Goal: Task Accomplishment & Management: Manage account settings

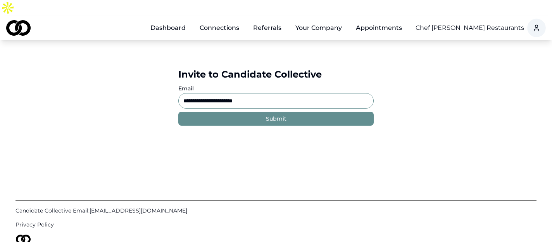
click at [175, 20] on link "Dashboard" at bounding box center [168, 28] width 48 height 16
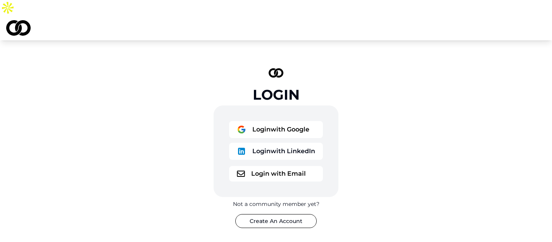
click at [282, 121] on button "Login with Google" at bounding box center [276, 129] width 94 height 17
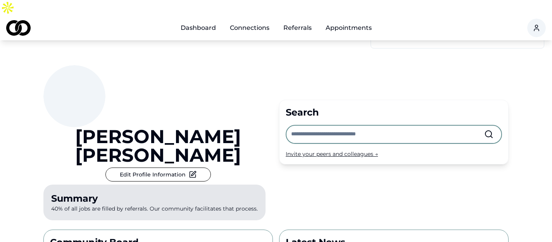
click at [319, 126] on input "text" at bounding box center [387, 134] width 193 height 17
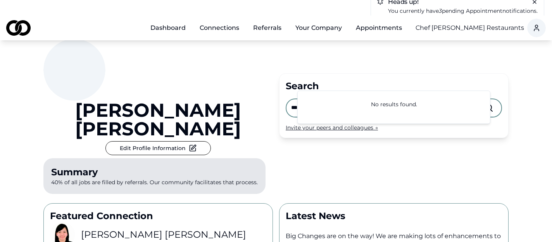
scroll to position [28, 0]
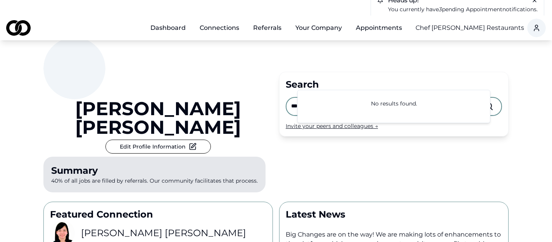
type input "***"
click at [117, 227] on h3 "Jaymie Pineda" at bounding box center [163, 233] width 165 height 12
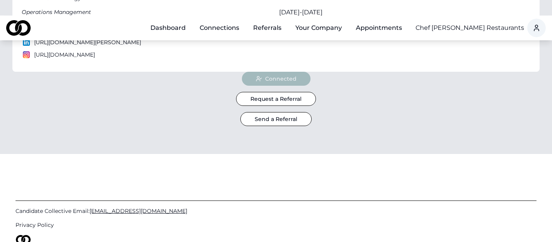
scroll to position [271, 0]
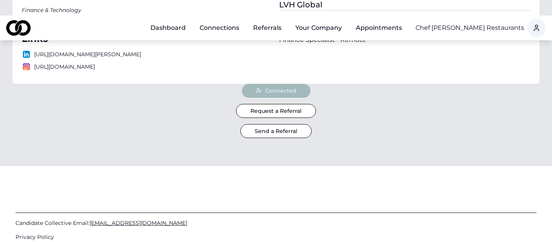
click at [280, 124] on button "Send a Referral" at bounding box center [275, 131] width 71 height 14
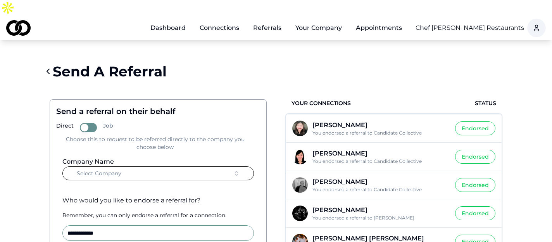
click at [141, 166] on button "Select Company" at bounding box center [157, 173] width 191 height 14
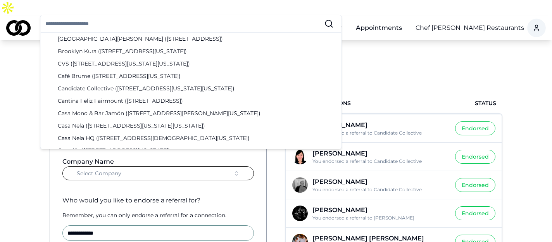
scroll to position [350, 0]
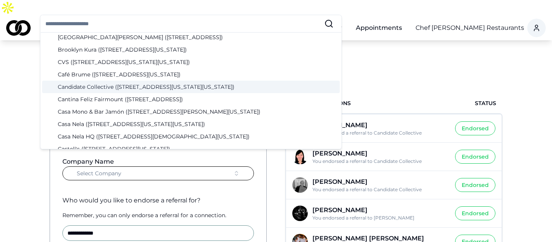
click at [96, 85] on div "Candidate Collective (12 West 44th Street, New York, New York)" at bounding box center [191, 87] width 298 height 12
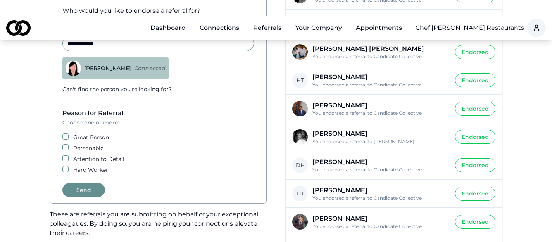
scroll to position [190, 0]
click at [65, 133] on button "Great Person" at bounding box center [65, 136] width 6 height 6
click at [67, 144] on button "Personable" at bounding box center [65, 147] width 6 height 6
click at [64, 155] on button "Attention to Detail" at bounding box center [65, 158] width 6 height 6
click at [67, 166] on button "Hard Worker" at bounding box center [65, 169] width 6 height 6
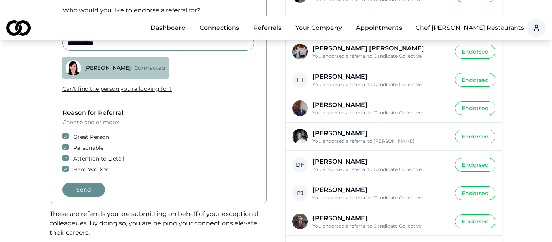
click at [81, 183] on button "Send" at bounding box center [83, 190] width 43 height 14
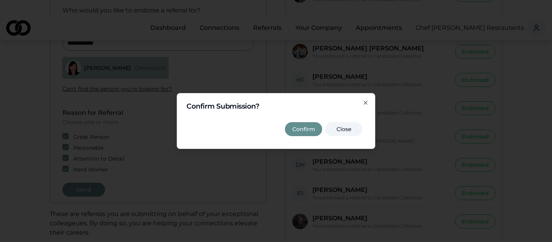
click at [308, 131] on button "Confirm" at bounding box center [303, 129] width 37 height 14
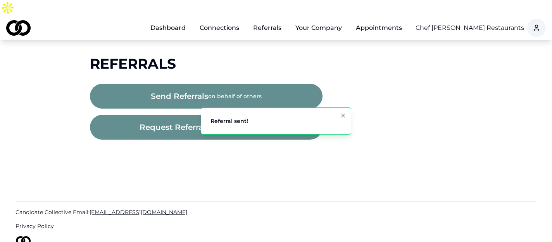
click at [295, 32] on div "Main" at bounding box center [295, 32] width 0 height 0
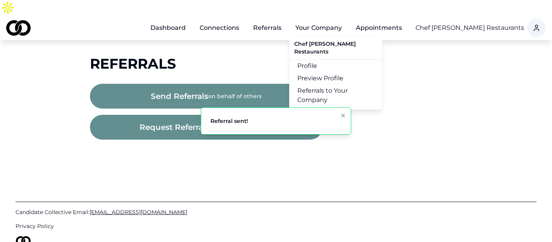
click at [320, 20] on button "Your Company" at bounding box center [318, 28] width 59 height 16
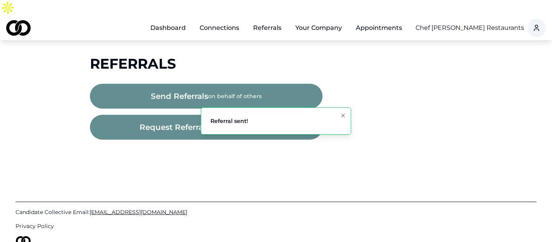
click at [320, 20] on button "Your Company" at bounding box center [318, 28] width 59 height 16
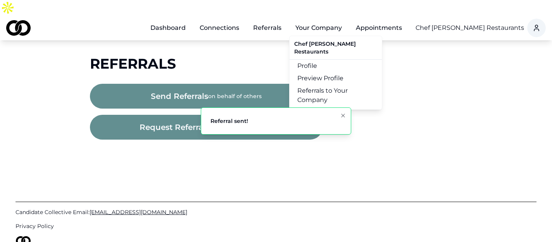
click at [324, 84] on link "Referrals to Your Company" at bounding box center [336, 95] width 92 height 22
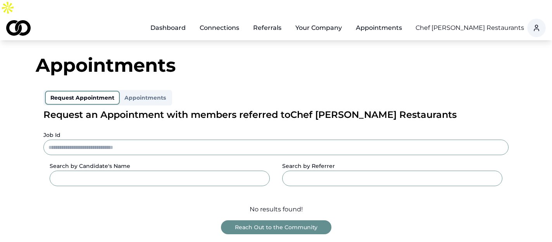
click at [474, 19] on div "Chef [PERSON_NAME] Restaurants" at bounding box center [470, 28] width 109 height 25
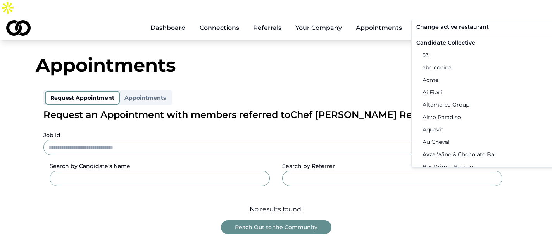
click at [479, 9] on html "Dashboard Connections Referrals Your Company Appointments Chef Daniel Boulud Re…" at bounding box center [276, 121] width 552 height 242
click at [445, 45] on div "Candidate Collective" at bounding box center [493, 42] width 160 height 12
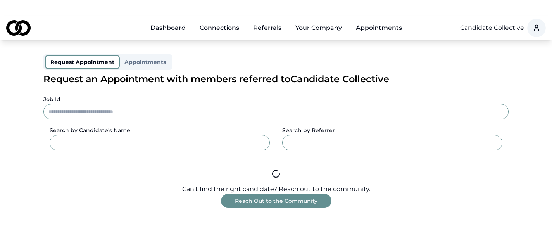
scroll to position [37, 0]
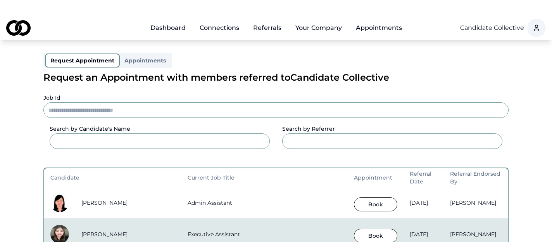
click at [354, 197] on button "Book" at bounding box center [375, 204] width 43 height 14
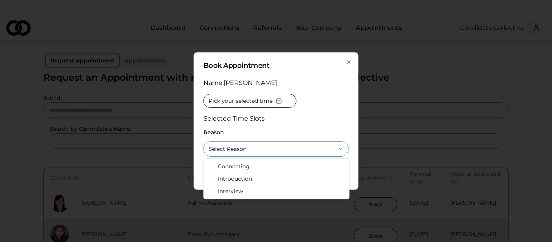
click at [268, 148] on button "Select Reason" at bounding box center [275, 149] width 145 height 16
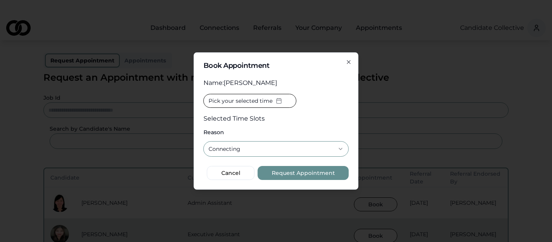
click at [271, 107] on button "Pick your selected time" at bounding box center [249, 101] width 93 height 14
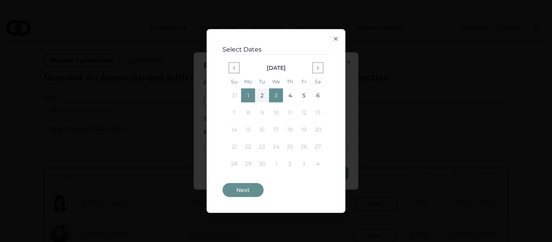
click at [244, 194] on button "Next" at bounding box center [242, 190] width 41 height 14
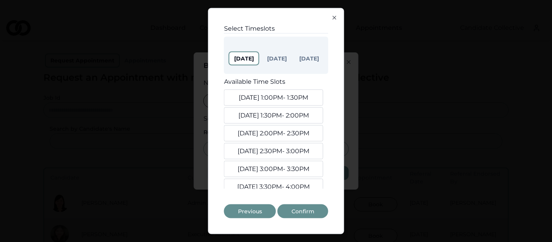
click at [282, 97] on button "Sep. 1, 1:00PM - 1:30PM" at bounding box center [273, 98] width 99 height 16
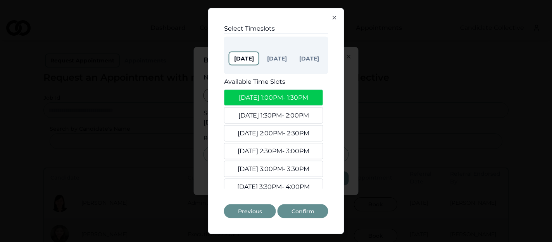
click at [283, 112] on button "Sep. 1, 1:30PM - 2:00PM" at bounding box center [273, 115] width 99 height 16
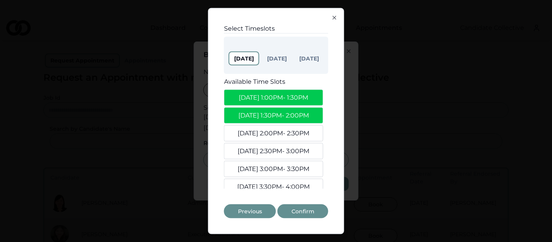
click at [285, 125] on button "Sep. 1, 2:00PM - 2:30PM" at bounding box center [273, 133] width 99 height 16
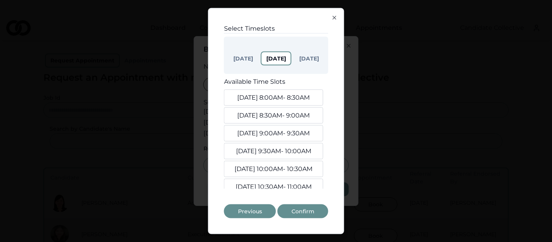
click at [279, 60] on button "Sep 2" at bounding box center [276, 59] width 31 height 14
click at [278, 92] on button "Sep. 2, 8:00AM - 8:30AM" at bounding box center [273, 98] width 99 height 16
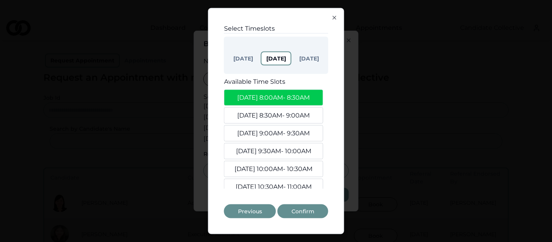
click at [279, 111] on button "Sep. 2, 8:30AM - 9:00AM" at bounding box center [273, 115] width 99 height 16
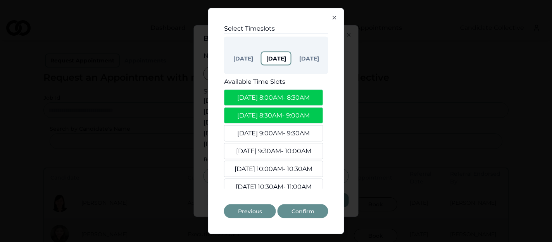
click at [280, 129] on button "Sep. 2, 9:00AM - 9:30AM" at bounding box center [273, 133] width 99 height 16
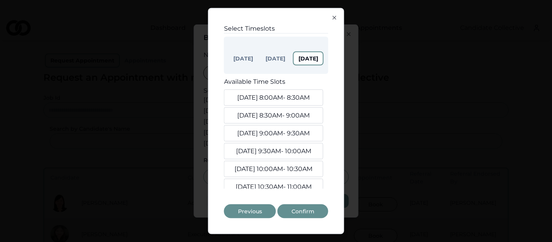
click at [309, 64] on button "Sep 3" at bounding box center [308, 59] width 31 height 14
click at [303, 97] on button "Sep. 3, 8:00AM - 8:30AM" at bounding box center [273, 98] width 99 height 16
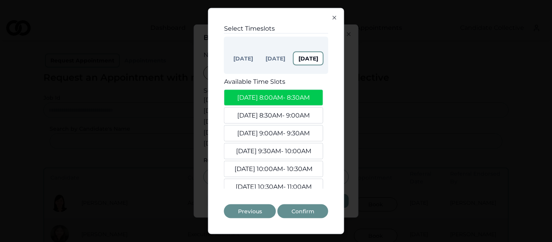
click at [296, 113] on button "Sep. 3, 8:30AM - 9:00AM" at bounding box center [273, 115] width 99 height 16
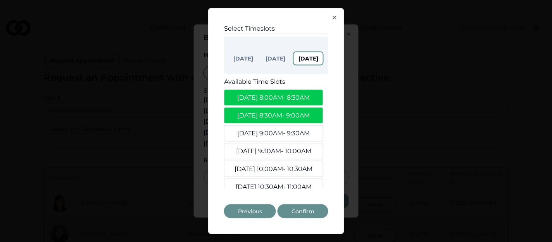
click at [295, 128] on button "Sep. 3, 9:00AM - 9:30AM" at bounding box center [273, 133] width 99 height 16
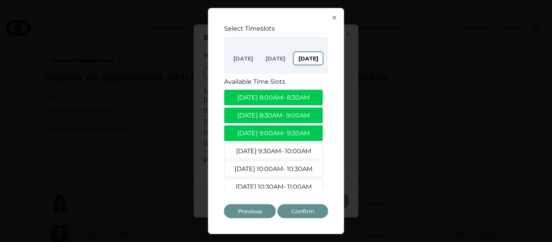
click at [302, 210] on button "Confirm" at bounding box center [303, 211] width 51 height 14
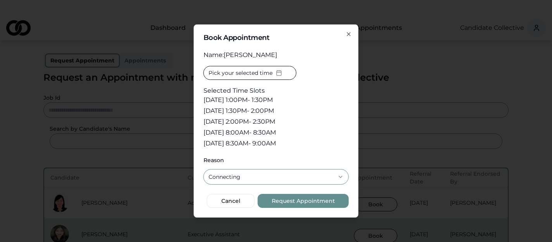
click at [302, 199] on button "Request Appointment" at bounding box center [303, 201] width 91 height 14
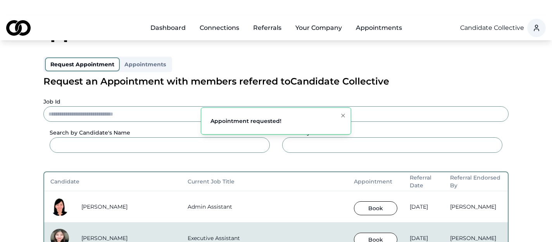
scroll to position [33, 0]
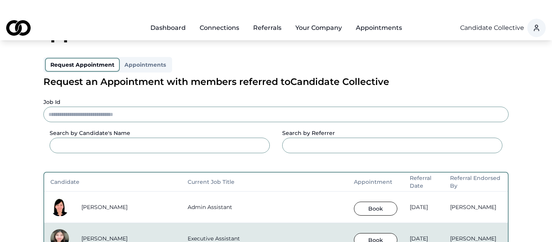
click at [168, 20] on link "Dashboard" at bounding box center [168, 28] width 48 height 16
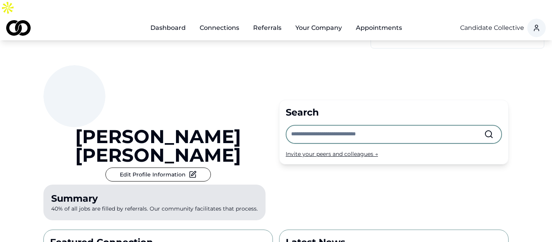
click at [331, 126] on input "text" at bounding box center [387, 134] width 193 height 17
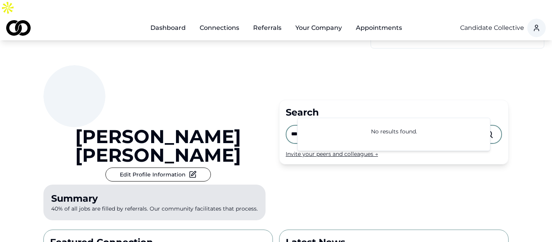
type input "***"
click at [310, 20] on button "Your Company" at bounding box center [318, 28] width 59 height 16
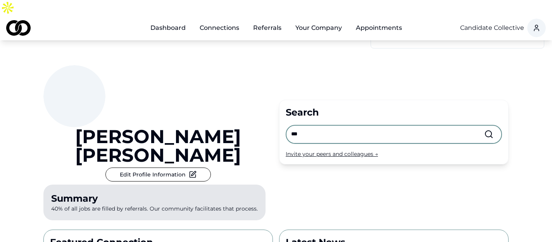
click at [310, 20] on button "Your Company" at bounding box center [318, 28] width 59 height 16
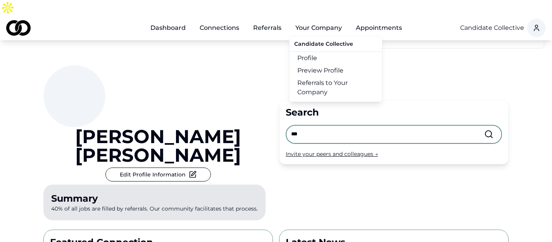
click at [312, 52] on link "Profile" at bounding box center [336, 58] width 92 height 12
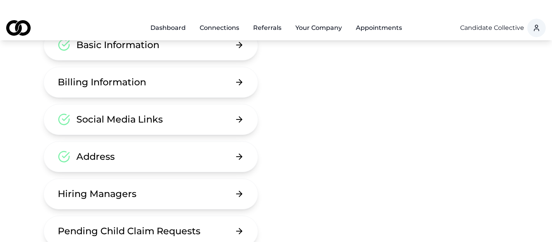
scroll to position [103, 0]
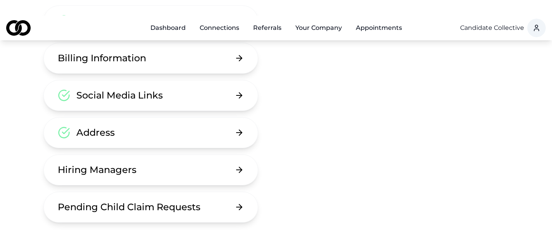
click at [198, 163] on button "Hiring Managers" at bounding box center [150, 169] width 215 height 31
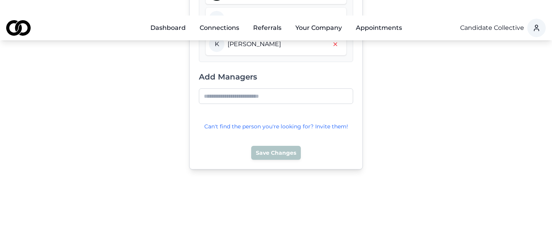
scroll to position [369, 0]
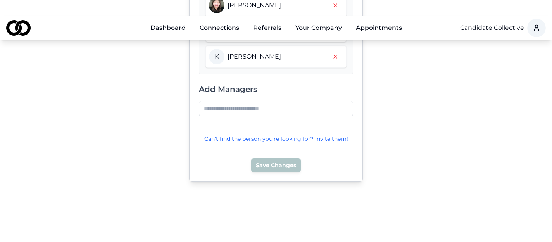
click at [248, 101] on input at bounding box center [276, 109] width 154 height 16
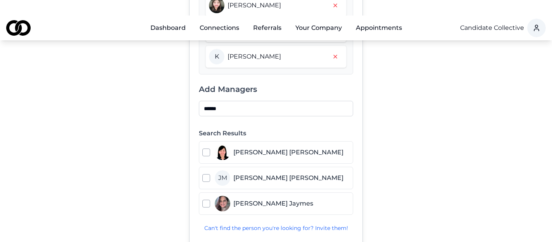
type input "******"
click at [262, 148] on span "Jaymie Pineda" at bounding box center [288, 152] width 110 height 9
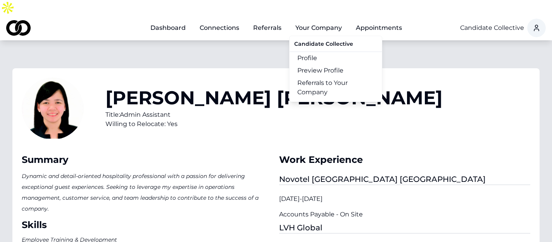
click at [308, 20] on button "Your Company" at bounding box center [318, 28] width 59 height 16
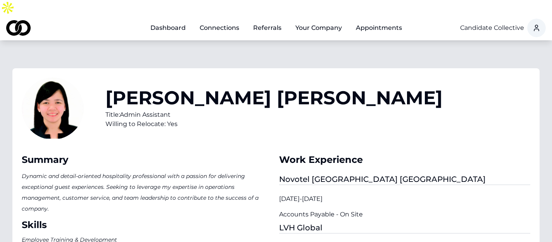
click at [325, 20] on button "Your Company" at bounding box center [318, 28] width 59 height 16
click at [295, 32] on div "Main" at bounding box center [295, 32] width 0 height 0
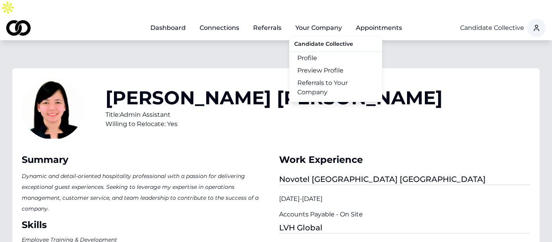
click at [325, 20] on button "Your Company" at bounding box center [318, 28] width 59 height 16
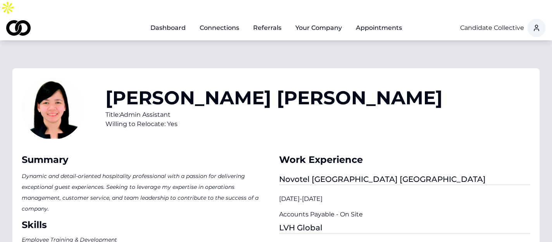
click at [325, 20] on button "Your Company" at bounding box center [318, 28] width 59 height 16
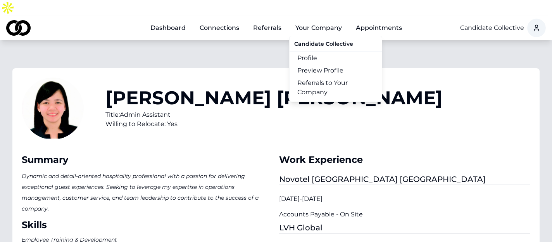
click at [307, 52] on link "Profile" at bounding box center [336, 58] width 92 height 12
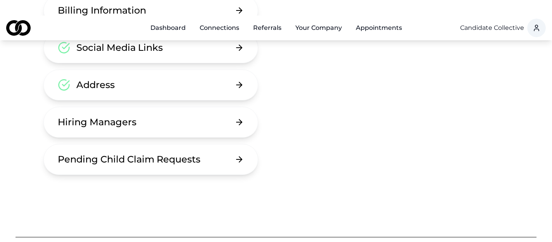
scroll to position [190, 0]
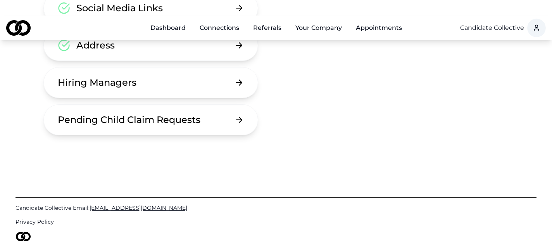
click at [215, 67] on button "Hiring Managers" at bounding box center [150, 82] width 215 height 31
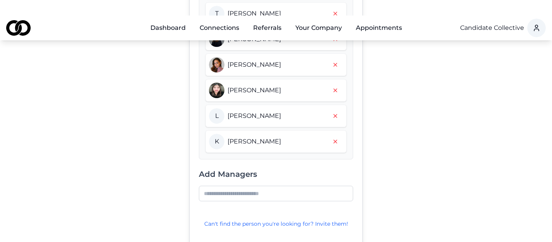
scroll to position [286, 0]
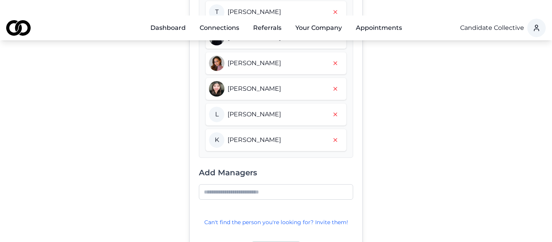
click at [261, 184] on input at bounding box center [276, 192] width 154 height 16
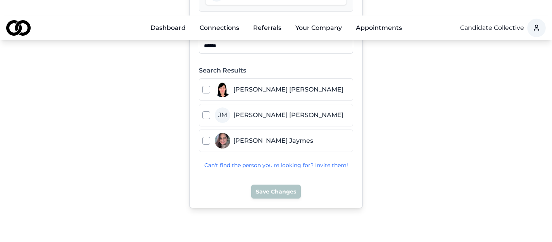
scroll to position [424, 0]
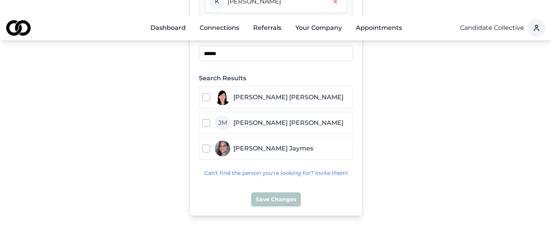
type input "******"
click at [207, 93] on button "button" at bounding box center [206, 97] width 8 height 8
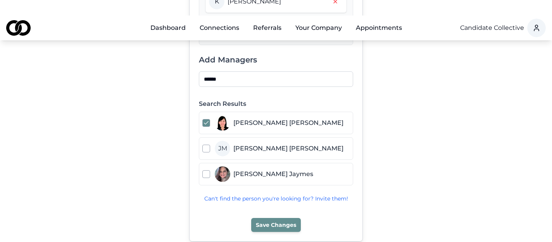
click at [278, 218] on button "Save Changes" at bounding box center [276, 225] width 50 height 14
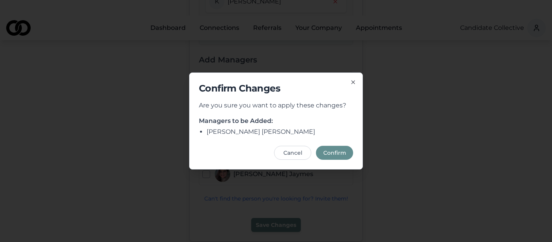
click at [336, 149] on button "Confirm" at bounding box center [334, 153] width 37 height 14
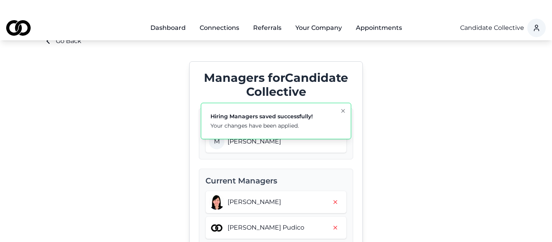
scroll to position [18, 0]
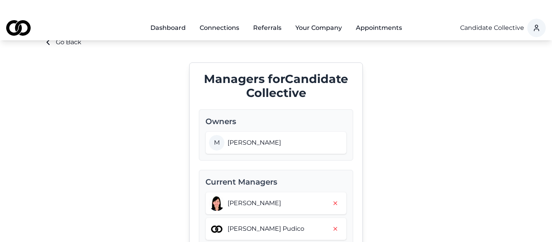
click at [165, 20] on link "Dashboard" at bounding box center [168, 28] width 48 height 16
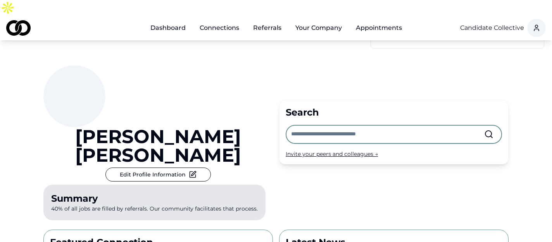
click at [300, 126] on input "text" at bounding box center [387, 134] width 193 height 17
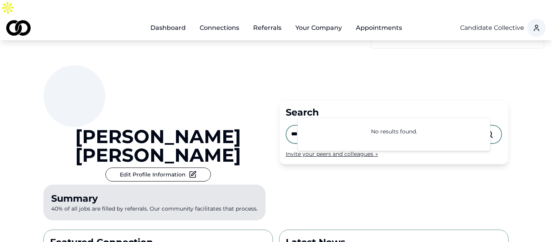
type input "***"
click at [328, 68] on div "Michael Sherman Edit Profile Information Summary 40% of all jobs are filled by …" at bounding box center [275, 131] width 465 height 183
